Goal: Task Accomplishment & Management: Manage account settings

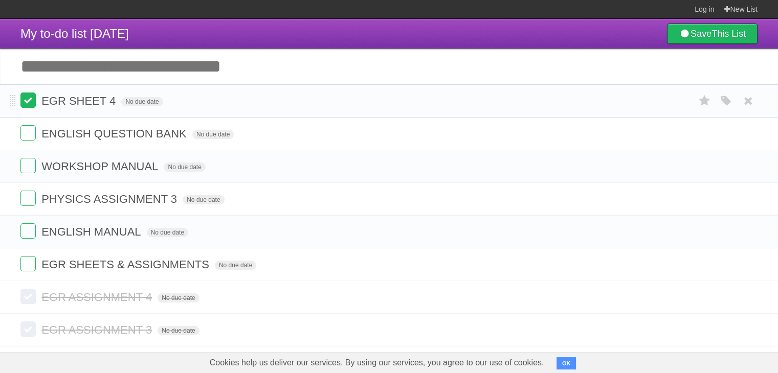
click at [29, 103] on label at bounding box center [27, 100] width 15 height 15
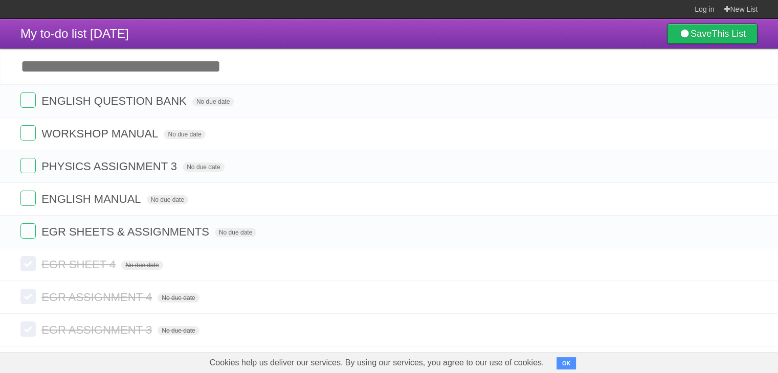
click at [112, 67] on input "Add another task" at bounding box center [389, 67] width 778 height 36
type input "**********"
click input "*********" at bounding box center [0, 0] width 0 height 0
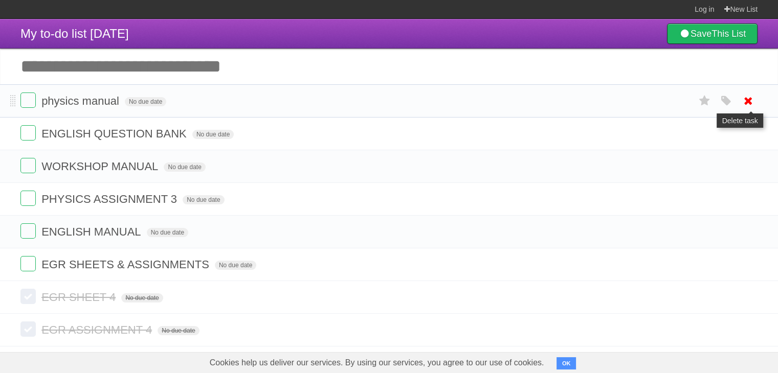
click at [744, 104] on icon at bounding box center [748, 101] width 14 height 17
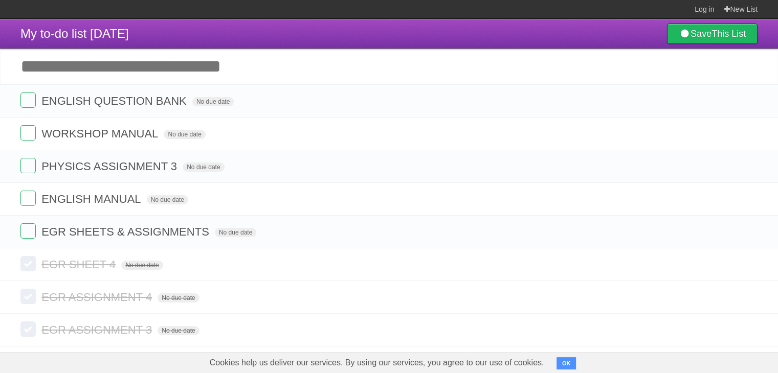
click at [105, 73] on input "Add another task" at bounding box center [389, 67] width 778 height 36
type input "**********"
click input "*********" at bounding box center [0, 0] width 0 height 0
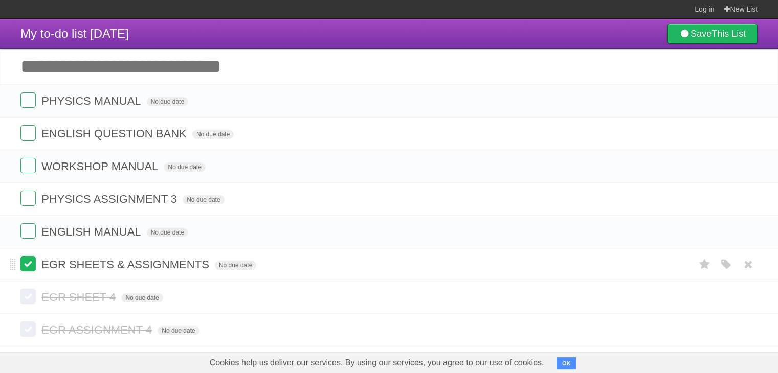
click at [33, 269] on label at bounding box center [27, 263] width 15 height 15
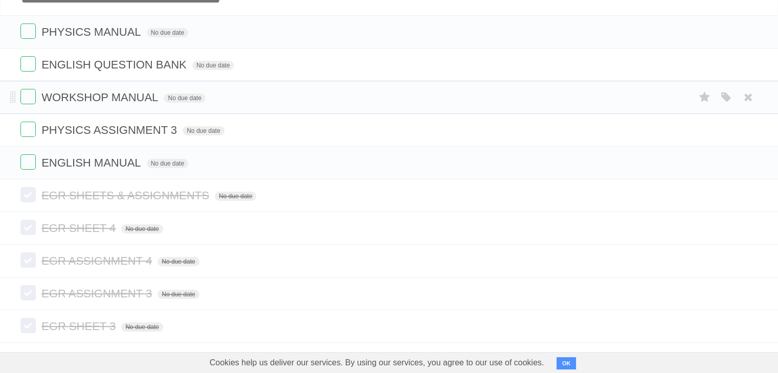
scroll to position [106, 0]
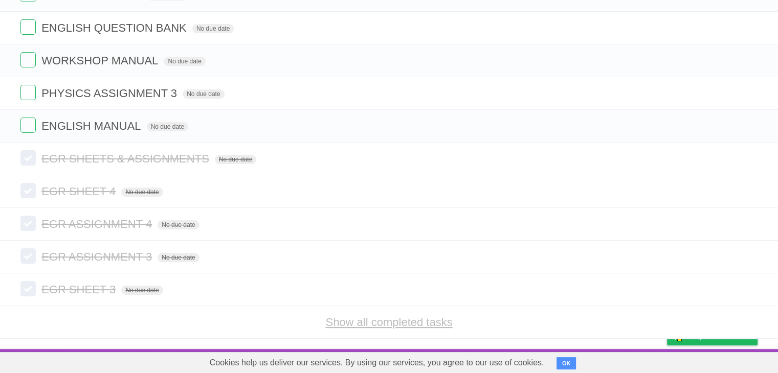
click at [357, 321] on link "Show all completed tasks" at bounding box center [388, 322] width 127 height 13
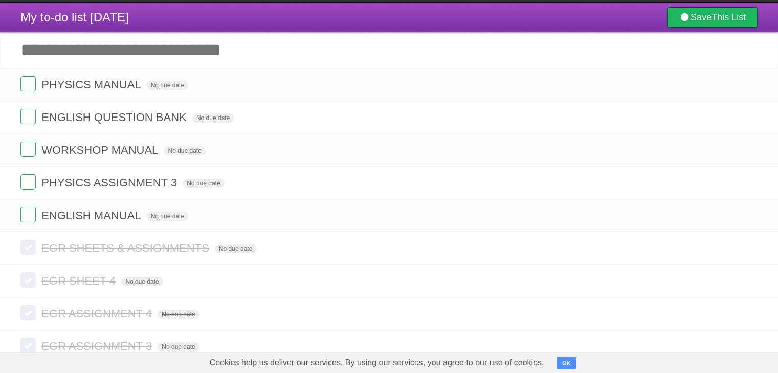
scroll to position [0, 0]
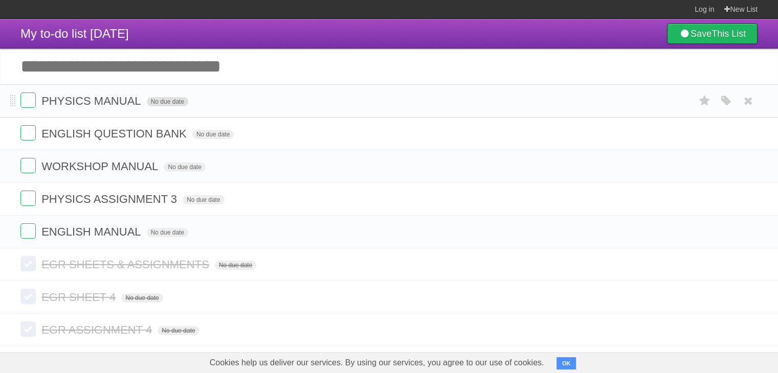
click at [170, 104] on span "No due date" at bounding box center [167, 101] width 41 height 9
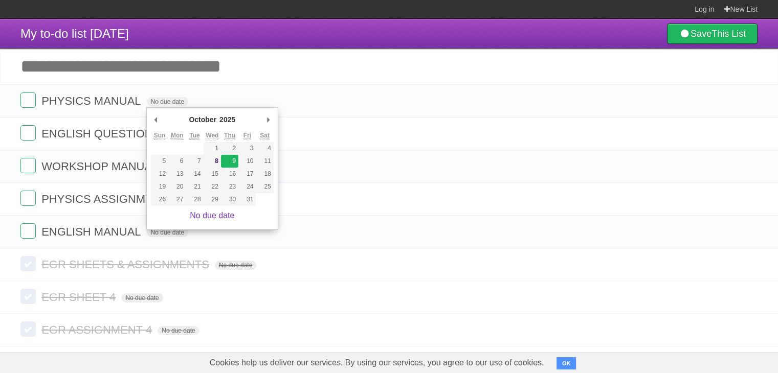
type span "[DATE]"
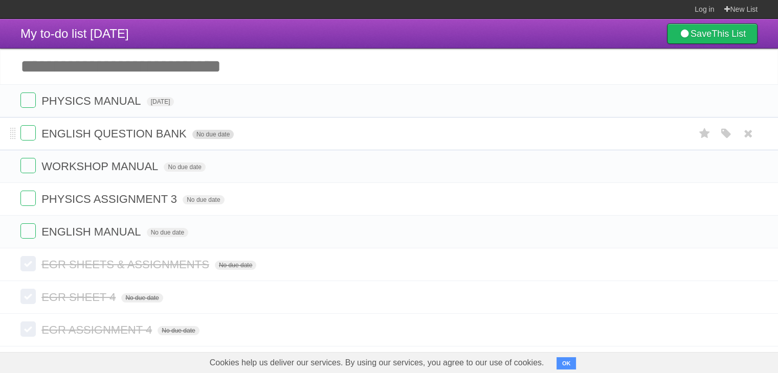
click at [215, 136] on span "No due date" at bounding box center [212, 134] width 41 height 9
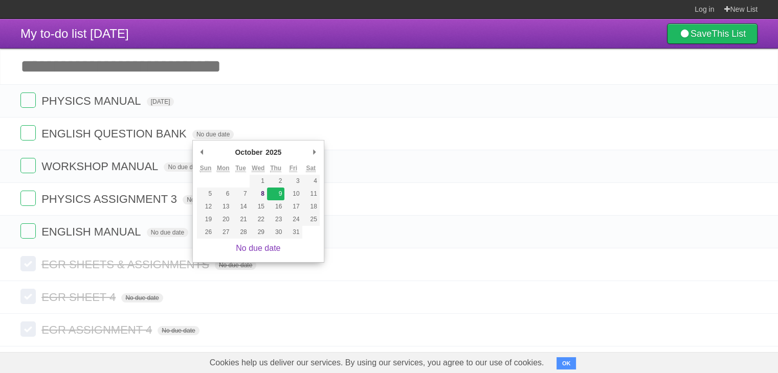
type span "[DATE]"
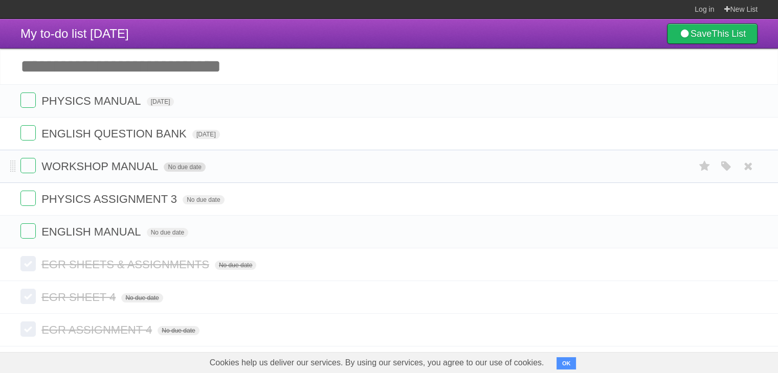
click at [196, 170] on span "No due date" at bounding box center [184, 167] width 41 height 9
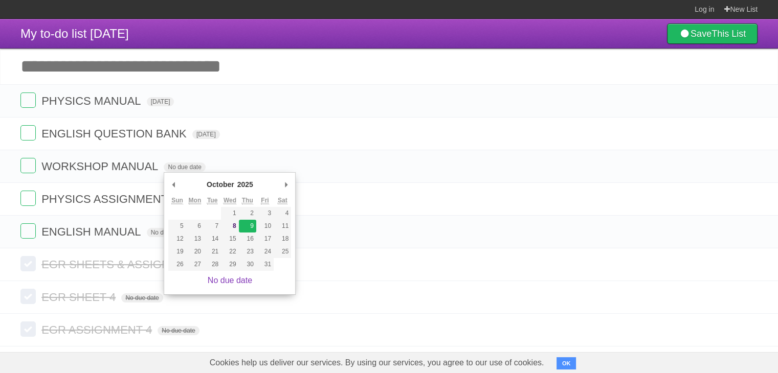
type span "[DATE]"
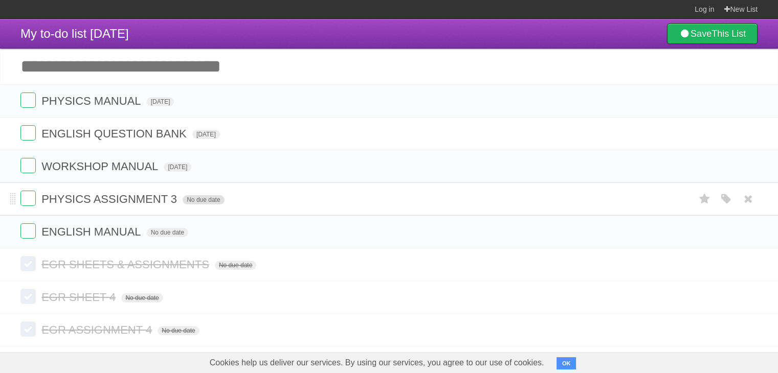
click at [205, 202] on span "No due date" at bounding box center [203, 199] width 41 height 9
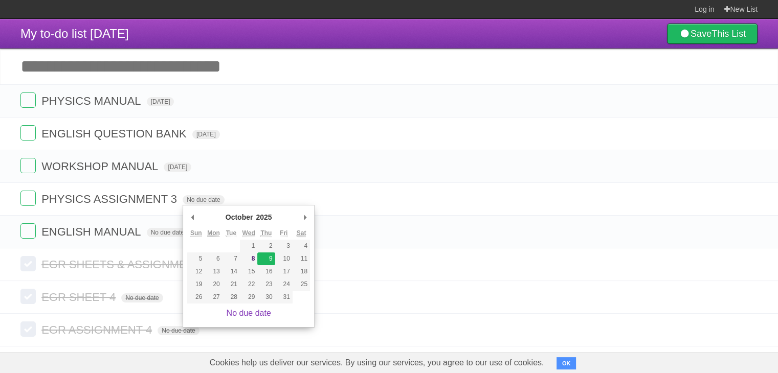
type span "[DATE]"
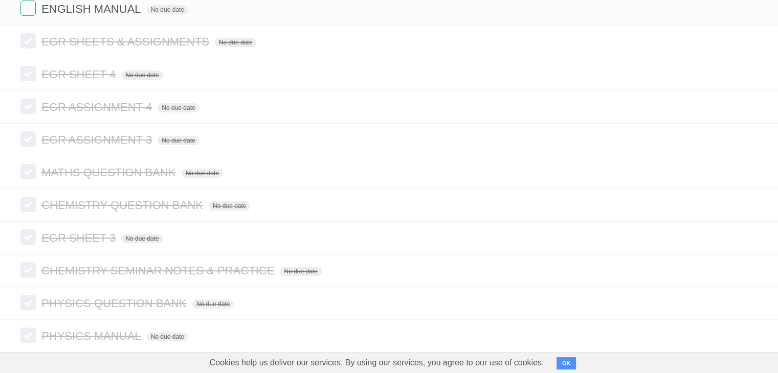
scroll to position [225, 0]
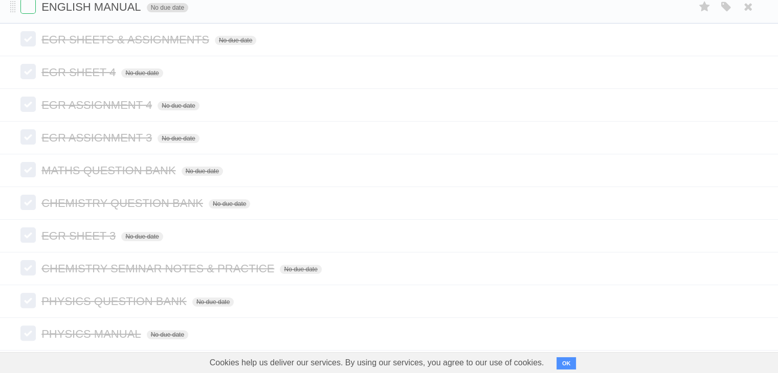
click at [168, 11] on span "No due date" at bounding box center [167, 7] width 41 height 9
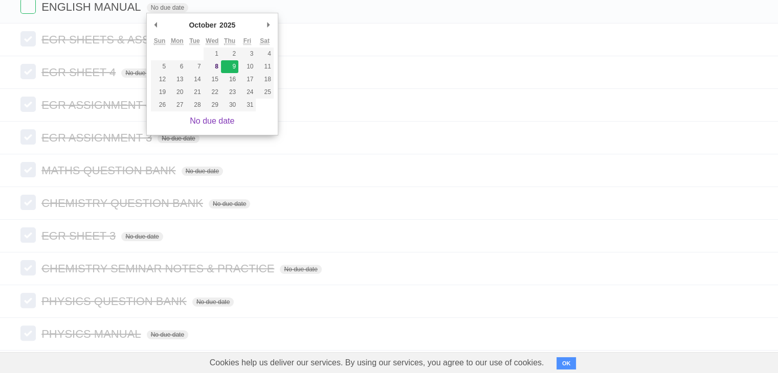
type span "[DATE]"
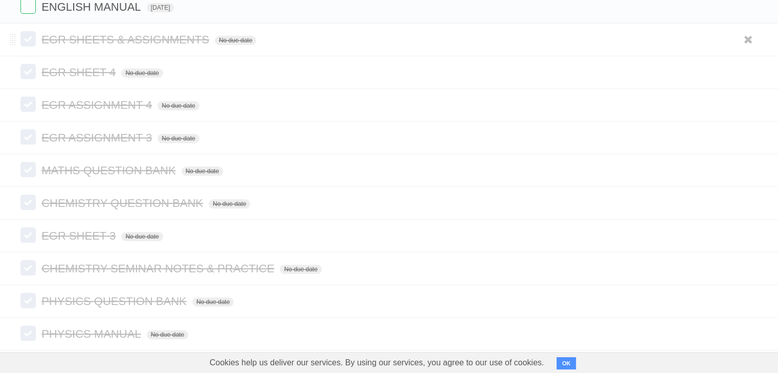
click at [212, 40] on span "EGR SHEETS & ASSIGNMENTS" at bounding box center [126, 39] width 170 height 13
click at [233, 42] on span "No due date" at bounding box center [235, 40] width 41 height 9
click at [235, 38] on span "No due date" at bounding box center [235, 40] width 41 height 9
click at [242, 38] on span "No due date" at bounding box center [235, 40] width 41 height 9
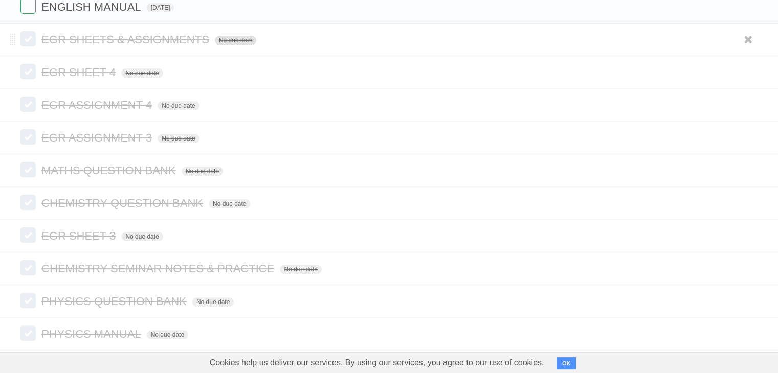
click at [242, 38] on span "No due date" at bounding box center [235, 40] width 41 height 9
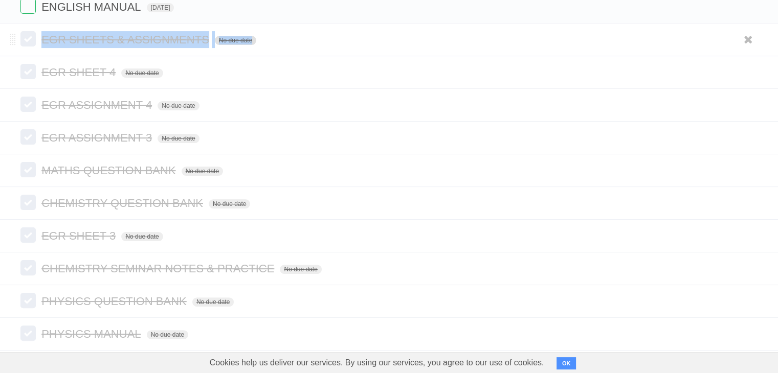
click at [242, 38] on span "No due date" at bounding box center [235, 40] width 41 height 9
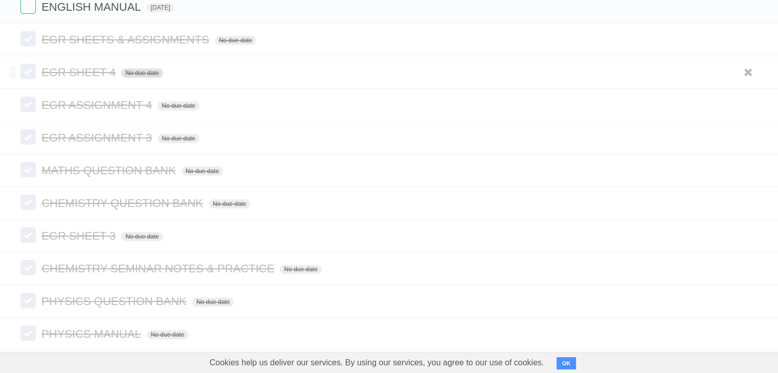
click at [141, 72] on span "No due date" at bounding box center [141, 73] width 41 height 9
click at [153, 70] on span "No due date" at bounding box center [141, 73] width 41 height 9
click at [416, 140] on form "EGR ASSIGNMENT 3 No due date White Red Blue Green Purple Orange" at bounding box center [388, 137] width 737 height 17
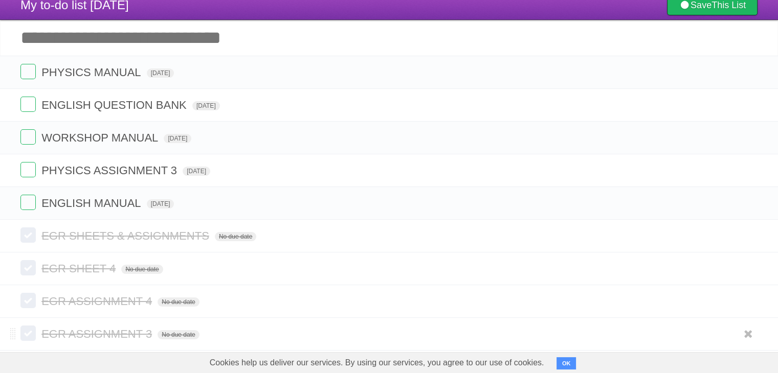
scroll to position [0, 0]
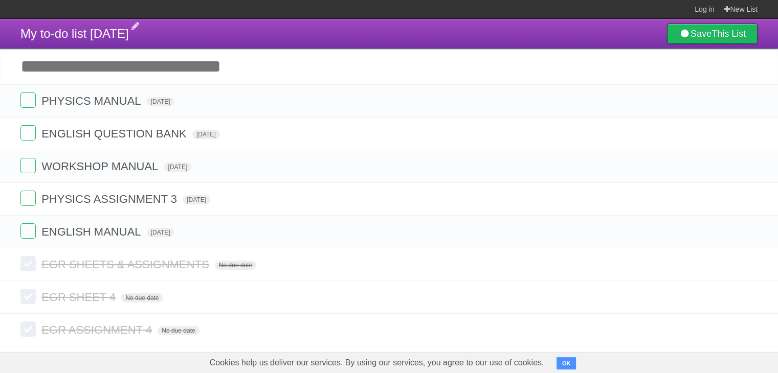
click at [100, 31] on span "My to-do list [DATE]" at bounding box center [74, 34] width 108 height 14
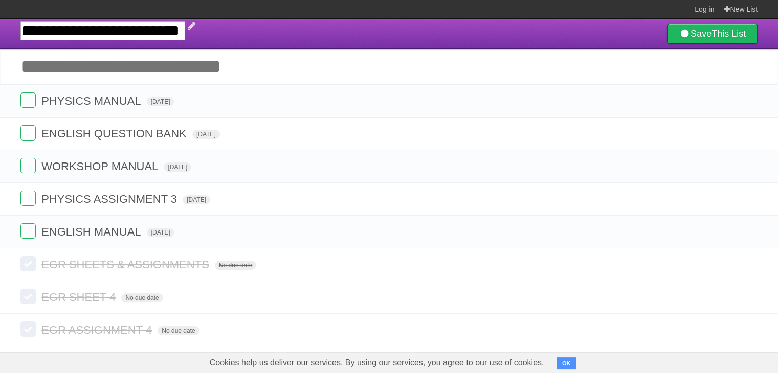
click at [129, 30] on input "**********" at bounding box center [102, 30] width 165 height 19
type input "**********"
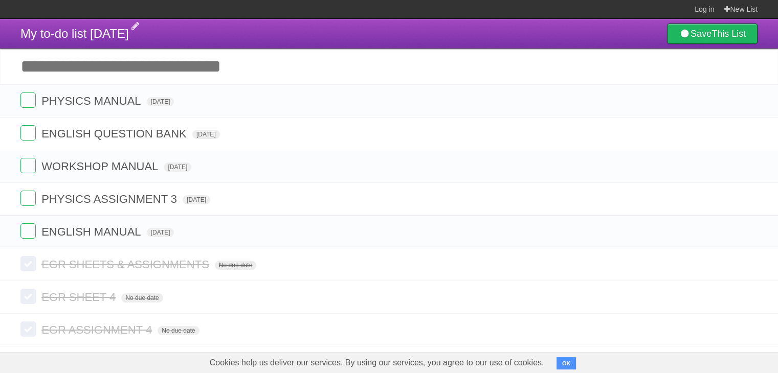
scroll to position [25, 0]
